Goal: Information Seeking & Learning: Learn about a topic

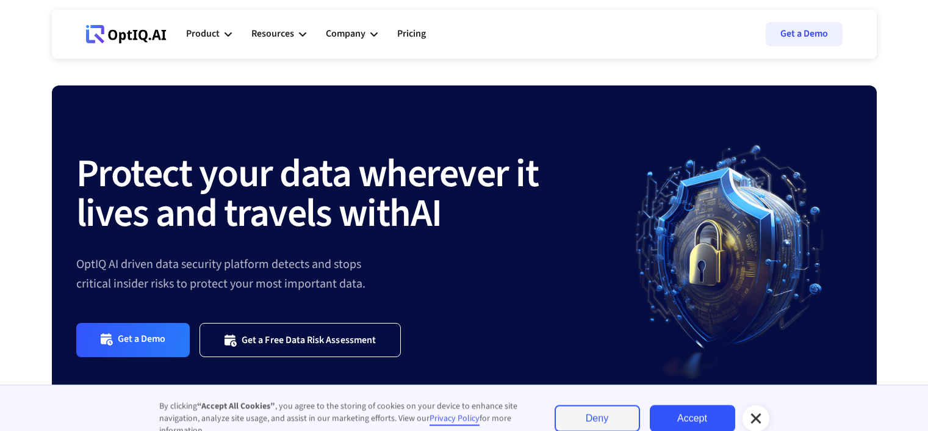
click at [347, 37] on div "Company" at bounding box center [346, 34] width 40 height 16
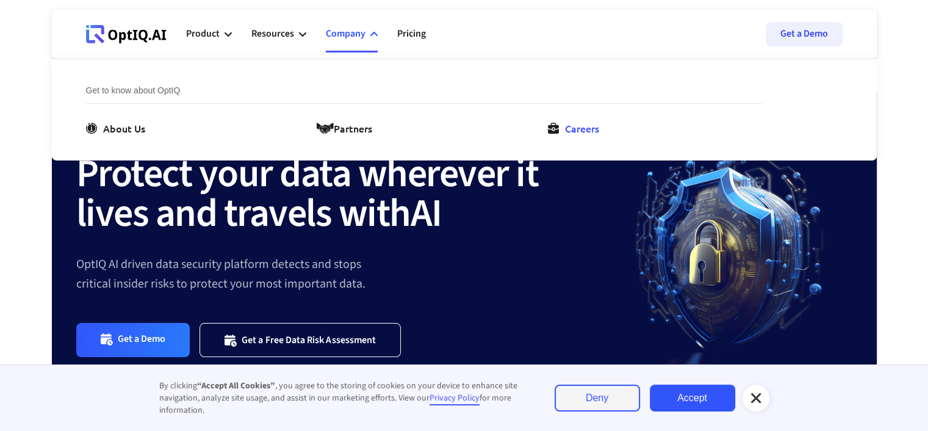
click at [576, 124] on div "Careers" at bounding box center [582, 128] width 34 height 15
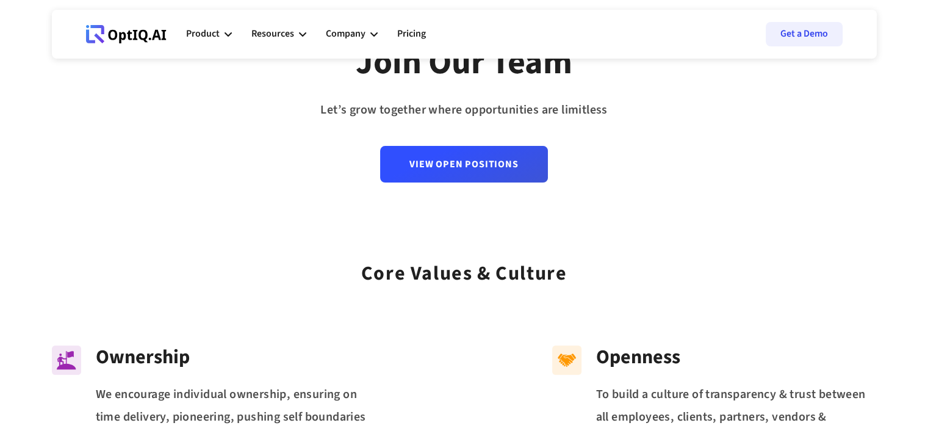
scroll to position [122, 0]
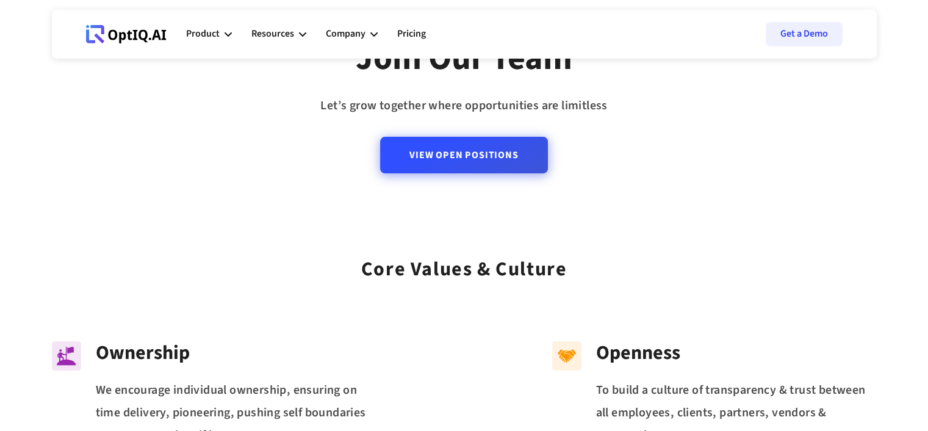
click at [509, 169] on link "View Open Positions" at bounding box center [463, 155] width 167 height 37
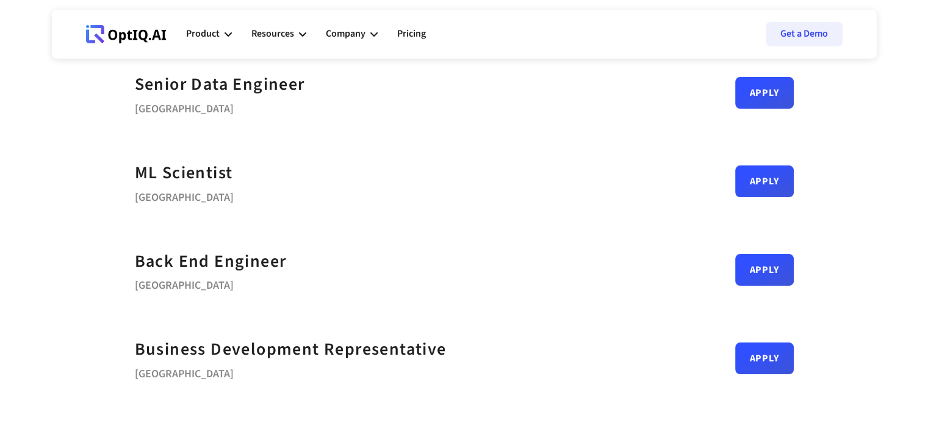
scroll to position [183, 0]
click at [245, 258] on div "Back End Engineer" at bounding box center [211, 261] width 152 height 27
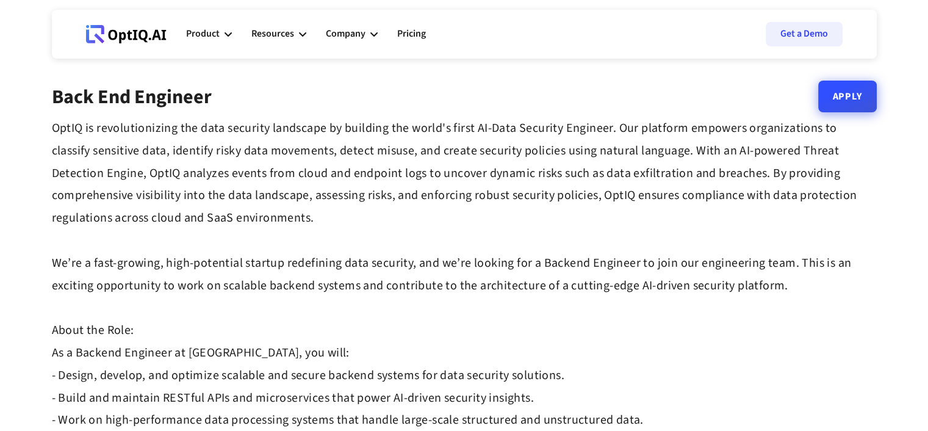
click at [854, 98] on link "Apply" at bounding box center [847, 97] width 59 height 32
click at [425, 134] on strong "OptIQ is revolutionizing the data security landscape by building the world's fi…" at bounding box center [455, 375] width 806 height 511
